Goal: Task Accomplishment & Management: Use online tool/utility

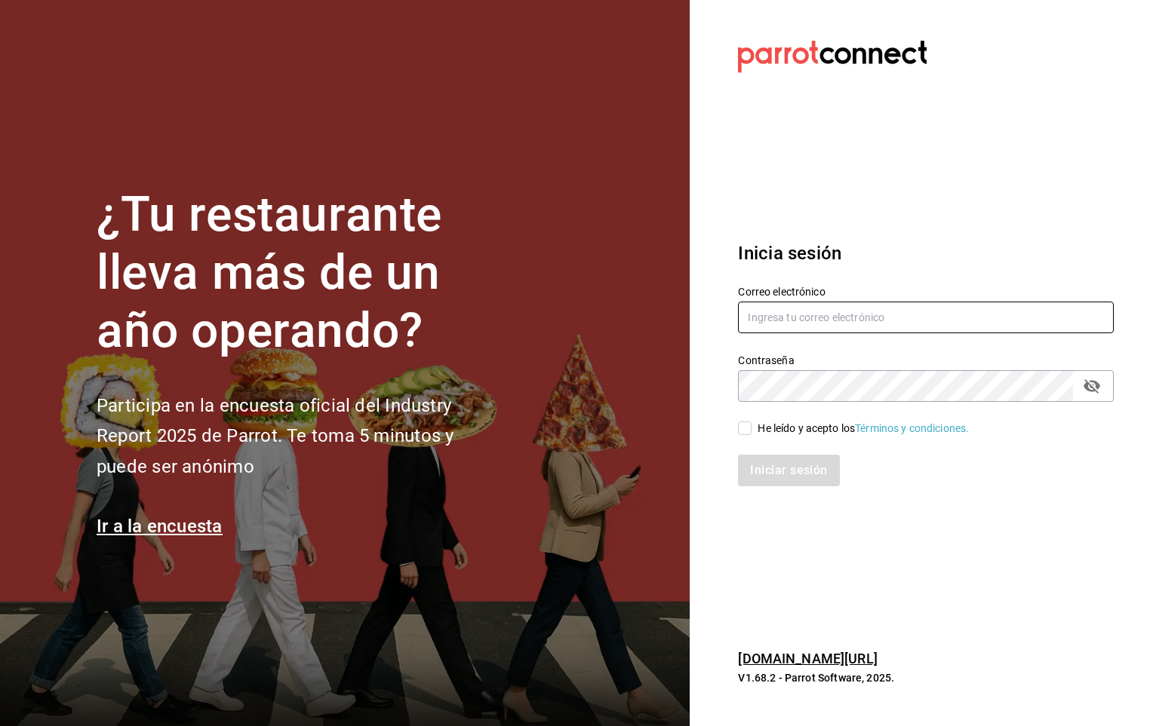
type input "[PERSON_NAME][EMAIL_ADDRESS][PERSON_NAME][DOMAIN_NAME]"
click at [743, 433] on input "He leído y acepto los Términos y condiciones." at bounding box center [745, 429] width 14 height 14
checkbox input "true"
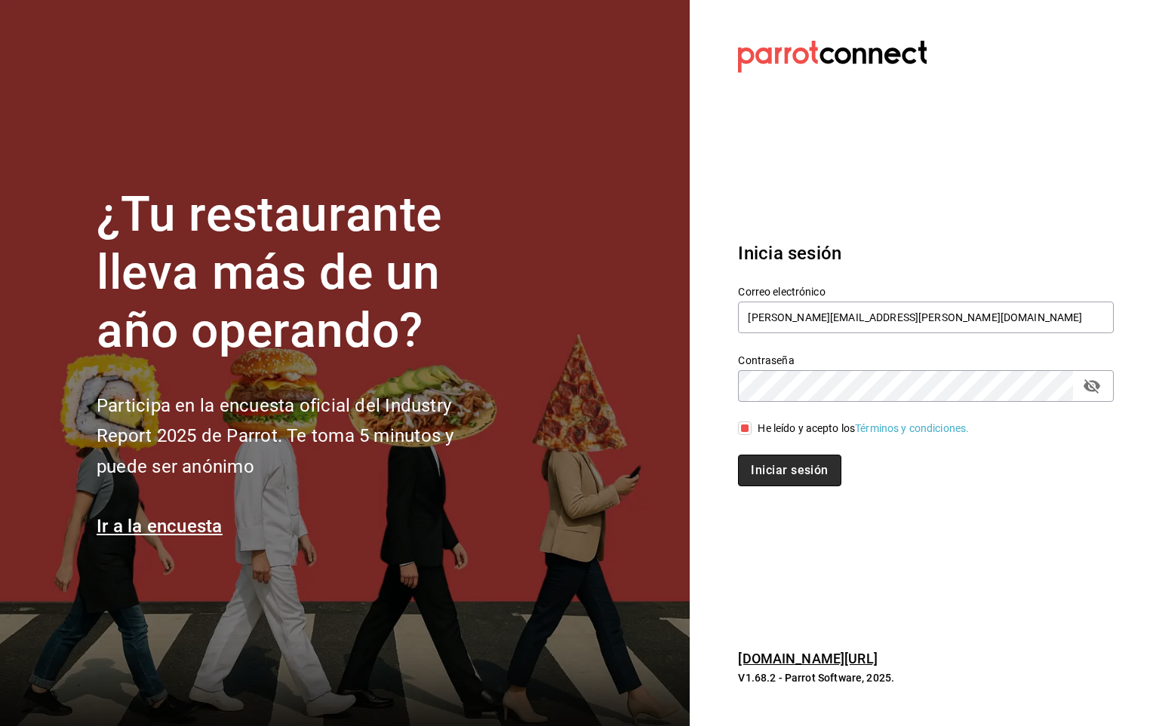
click at [758, 468] on button "Iniciar sesión" at bounding box center [789, 471] width 103 height 32
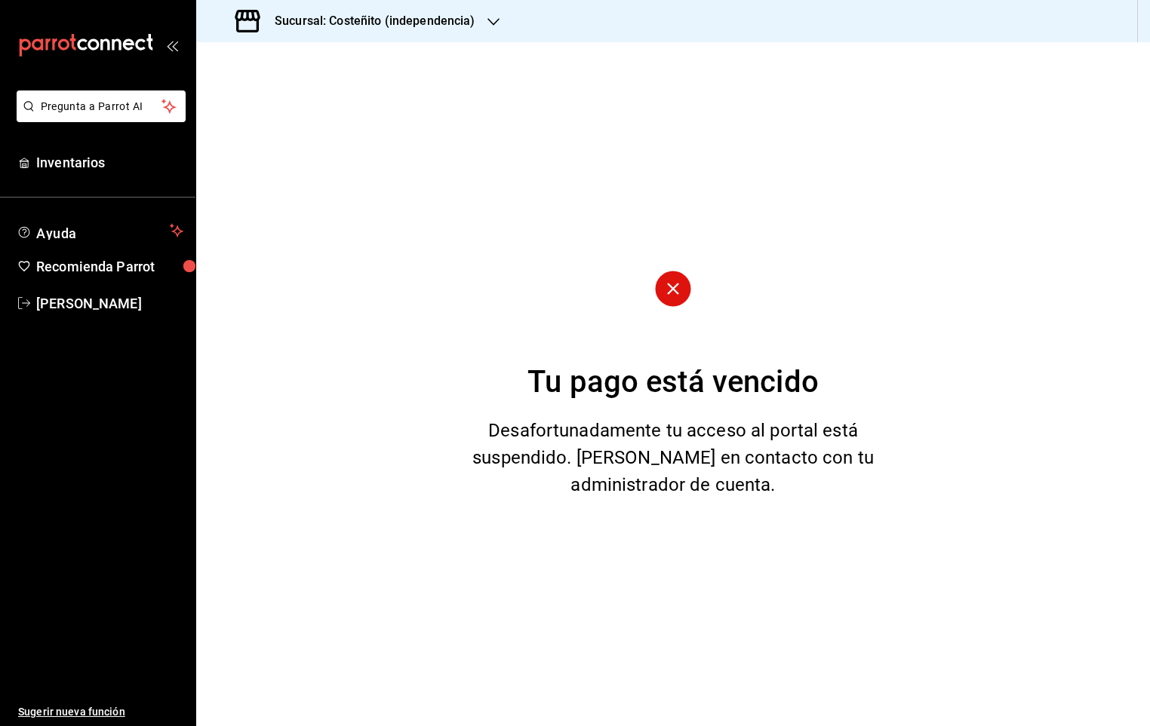
click at [460, 12] on h3 "Sucursal: Costeñito (independencia)" at bounding box center [368, 21] width 213 height 18
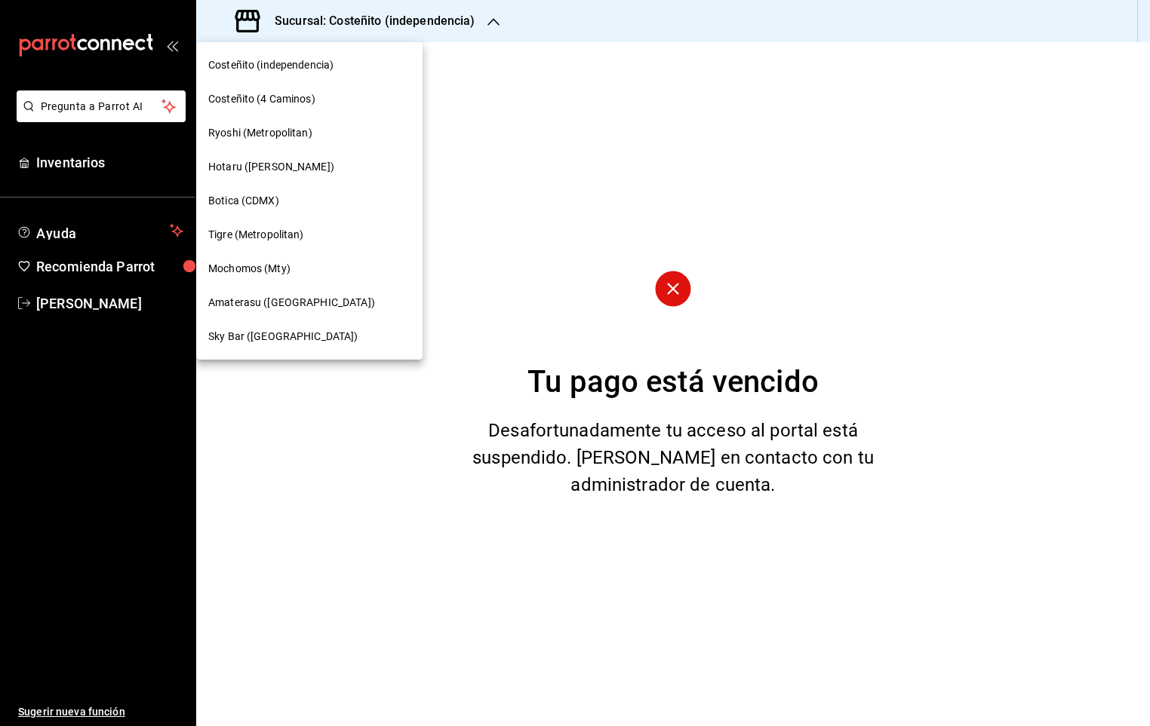
click at [256, 270] on span "Mochomos (Mty)" at bounding box center [249, 269] width 82 height 16
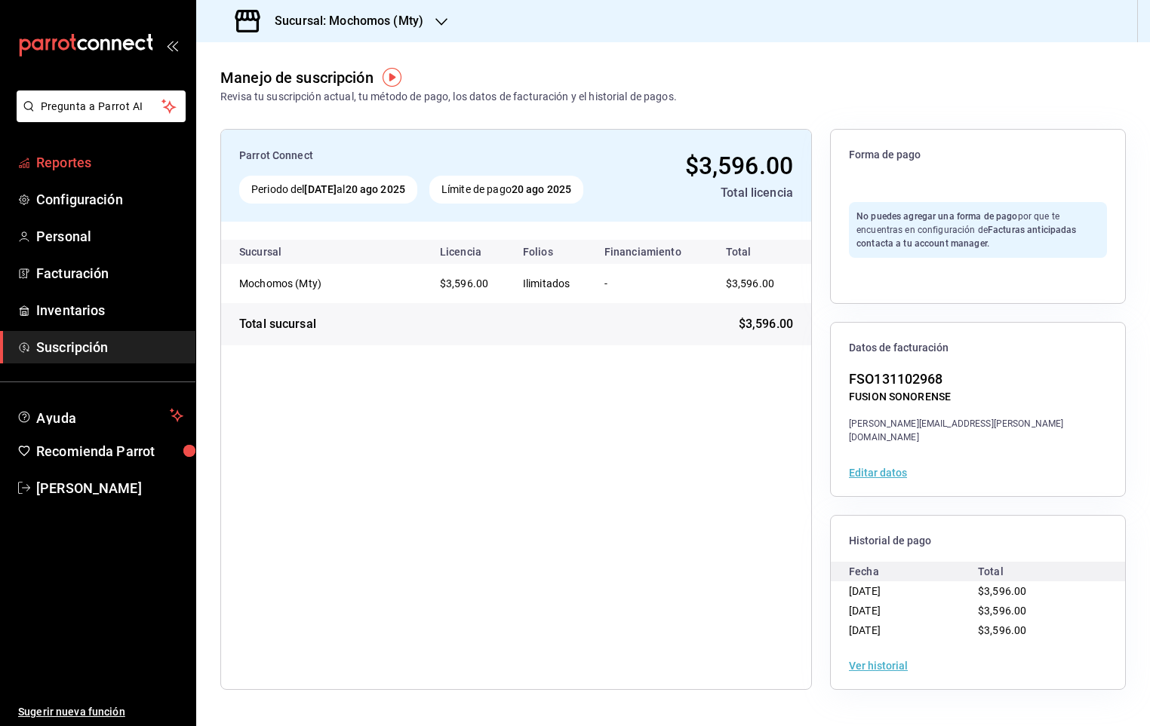
click at [79, 163] on span "Reportes" at bounding box center [109, 162] width 147 height 20
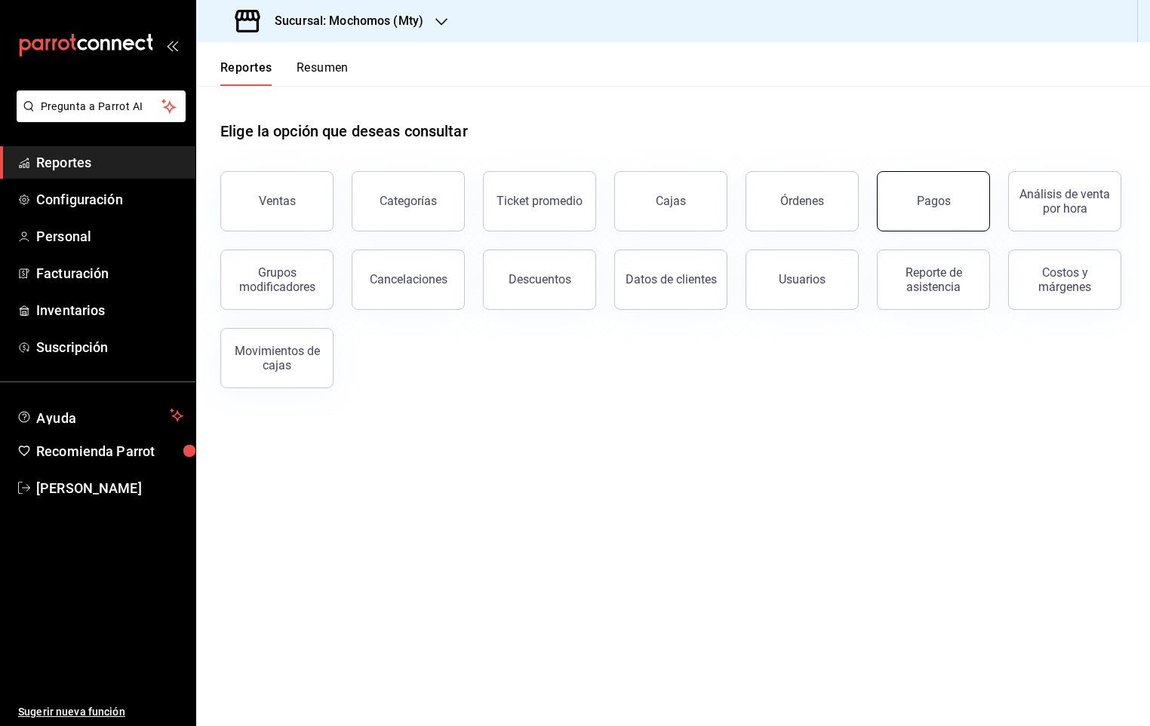
click at [959, 207] on button "Pagos" at bounding box center [932, 201] width 113 height 60
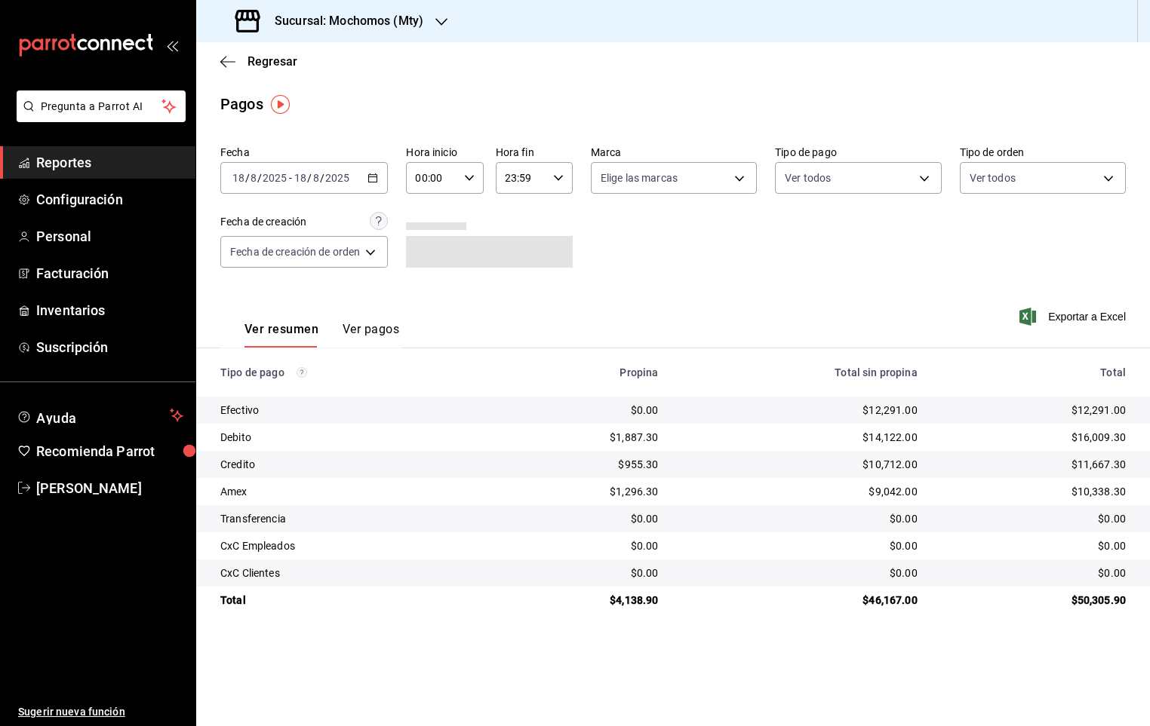
click at [471, 186] on div "00:00 Hora inicio" at bounding box center [444, 178] width 77 height 32
click at [425, 278] on span "05" at bounding box center [427, 284] width 14 height 12
click at [367, 182] on div at bounding box center [575, 363] width 1150 height 726
click at [251, 188] on div "[DATE] [DATE] - [DATE] [DATE]" at bounding box center [303, 178] width 167 height 32
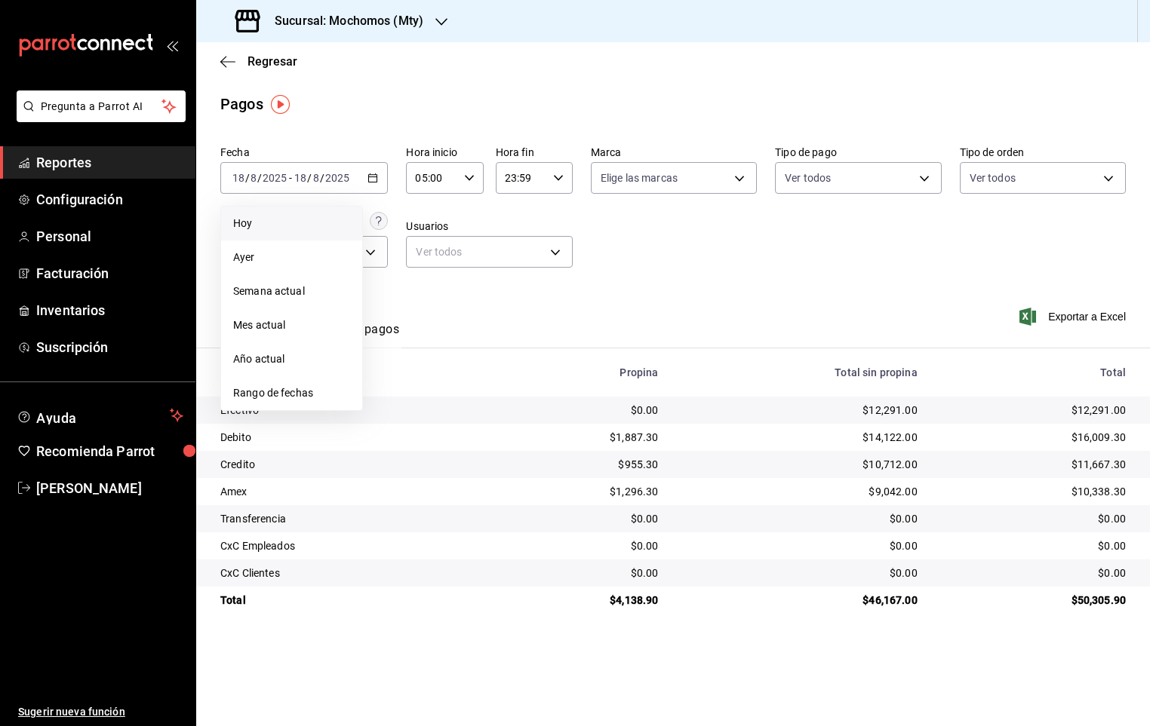
click at [251, 222] on span "Hoy" at bounding box center [291, 224] width 117 height 16
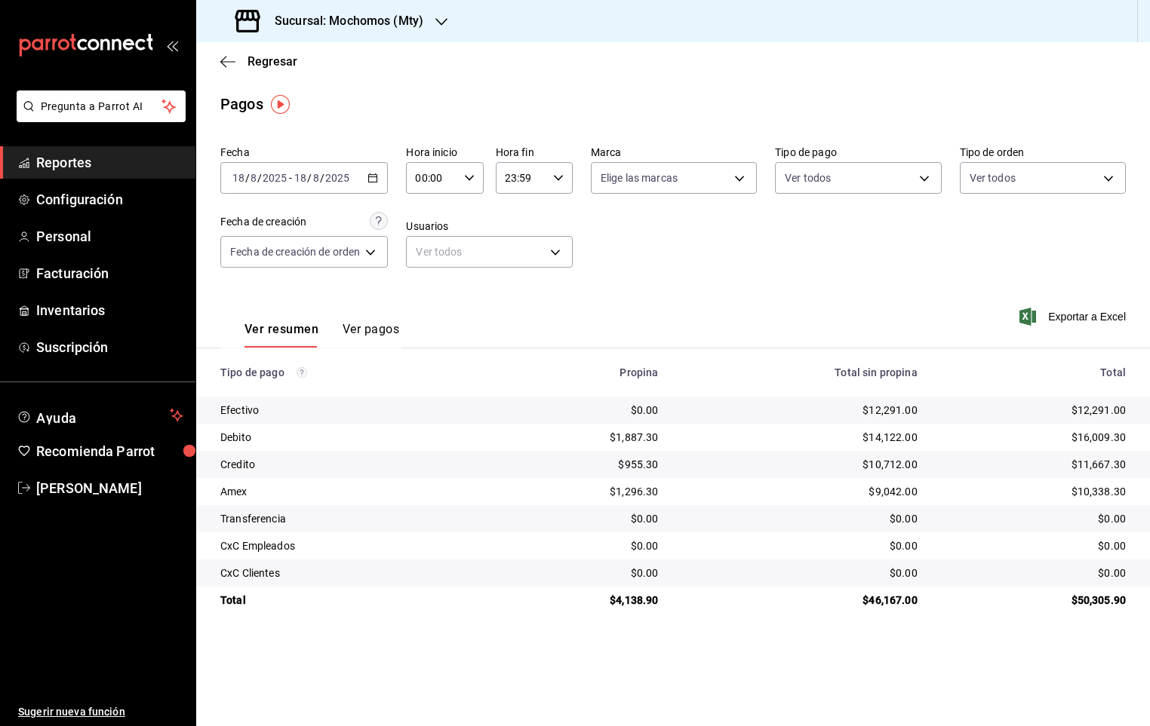
click at [469, 182] on icon "button" at bounding box center [469, 178] width 11 height 11
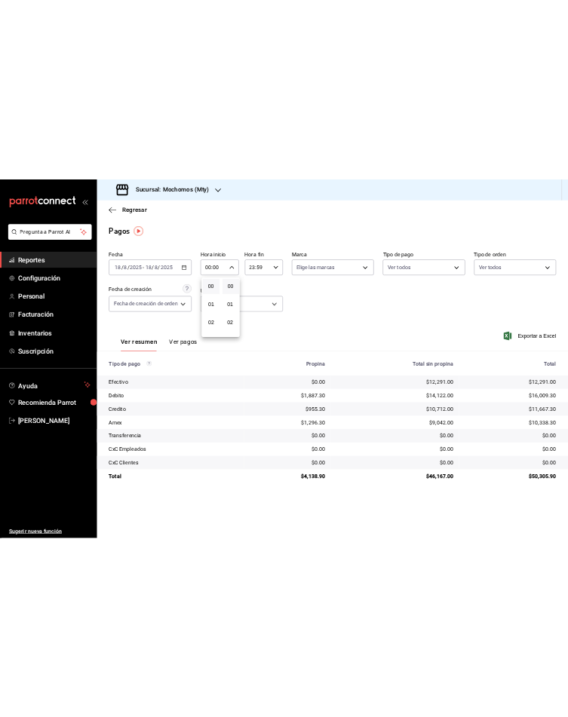
scroll to position [113, 0]
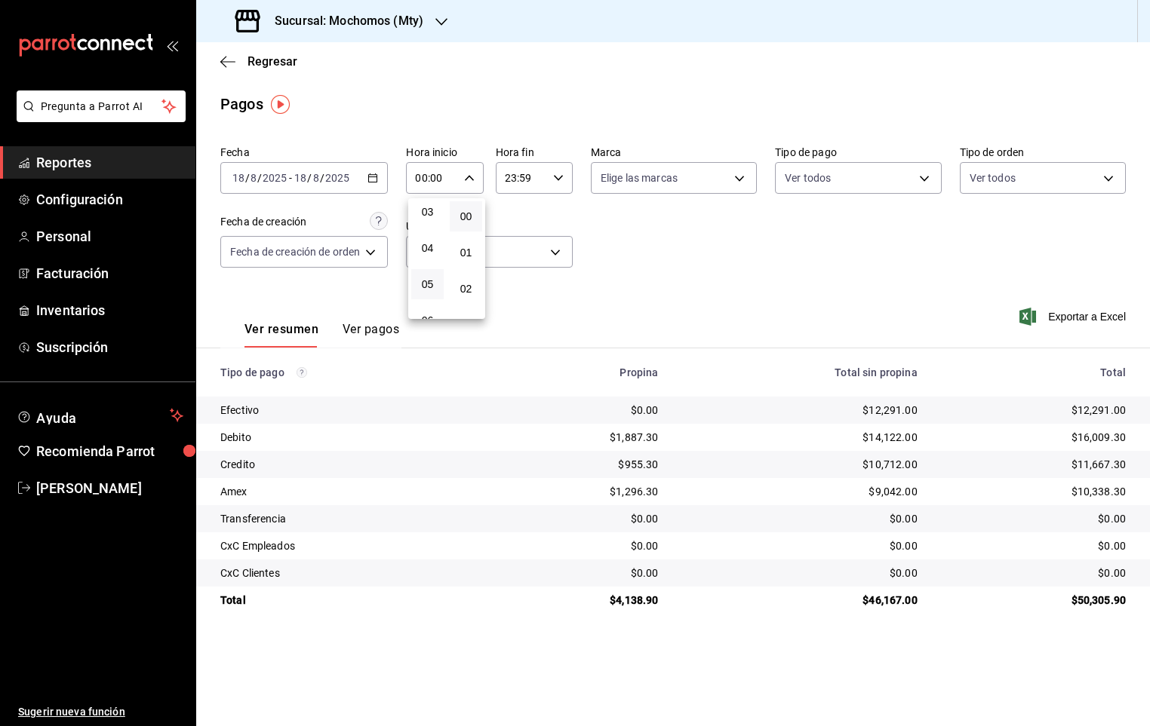
click at [431, 272] on button "05" at bounding box center [427, 284] width 32 height 30
type input "05:00"
click at [692, 270] on div at bounding box center [575, 363] width 1150 height 726
